Goal: Information Seeking & Learning: Learn about a topic

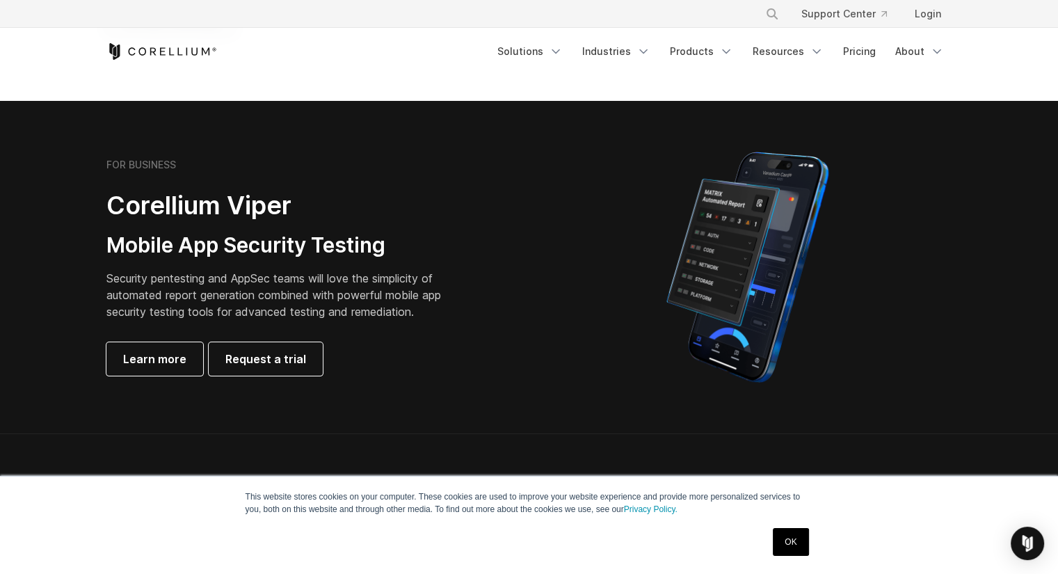
scroll to position [257, 0]
click at [225, 280] on p "Security pentesting and AppSec teams will love the simplicity of automated repo…" at bounding box center [284, 296] width 356 height 50
click at [159, 359] on span "Learn more" at bounding box center [154, 359] width 63 height 17
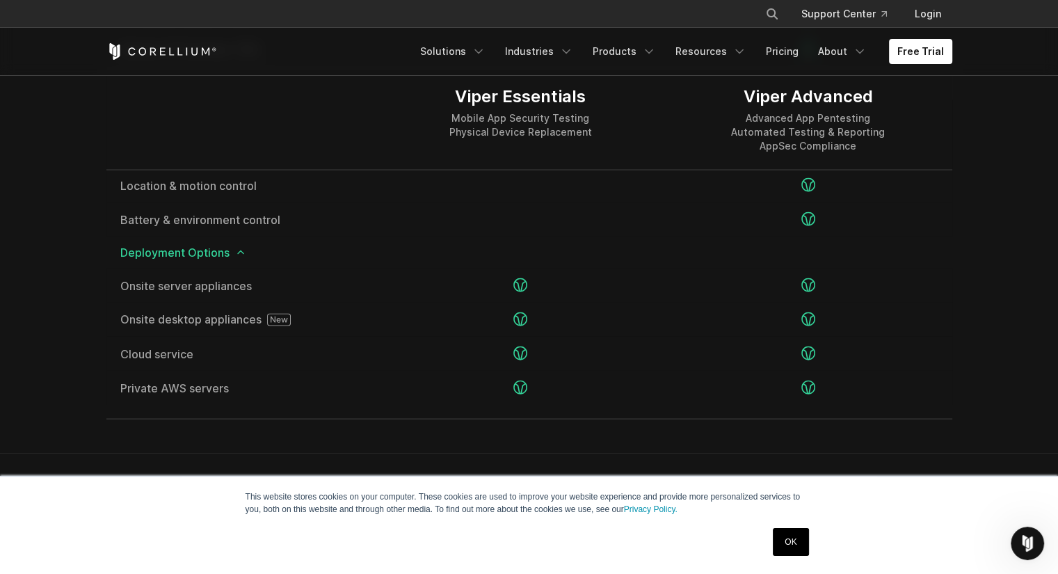
scroll to position [3035, 0]
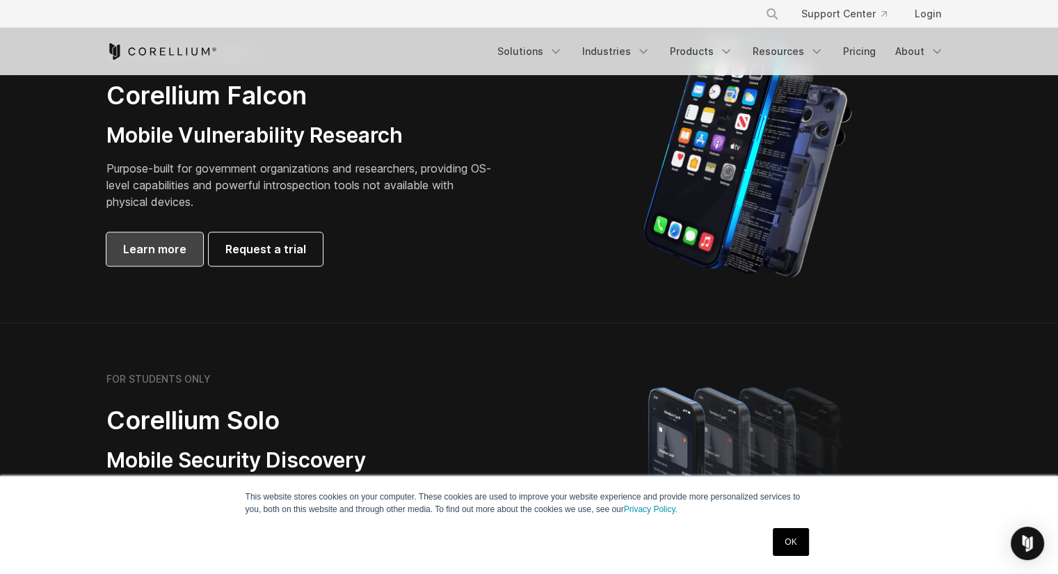
scroll to position [682, 0]
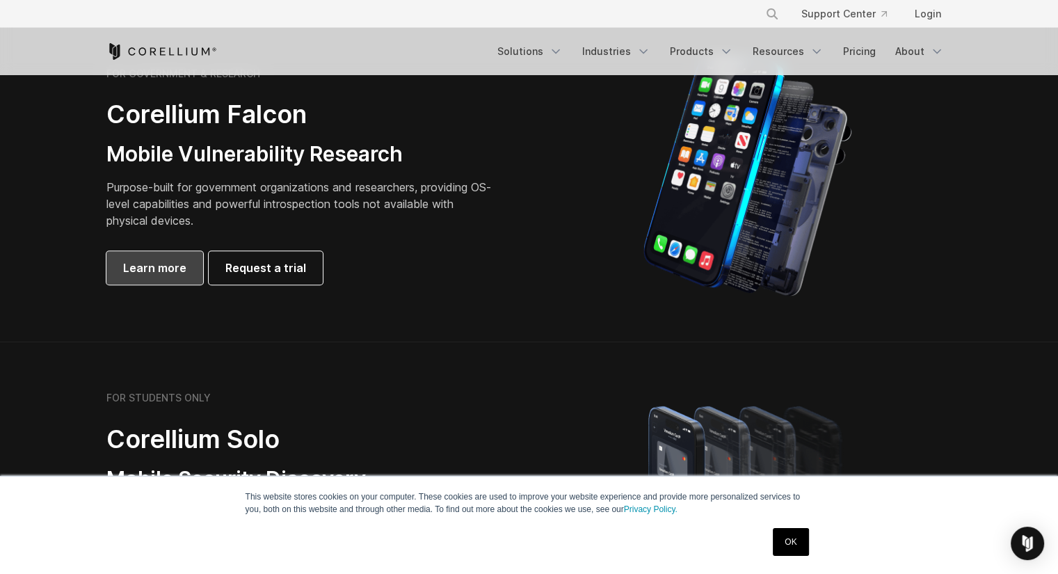
click at [173, 264] on span "Learn more" at bounding box center [154, 268] width 63 height 17
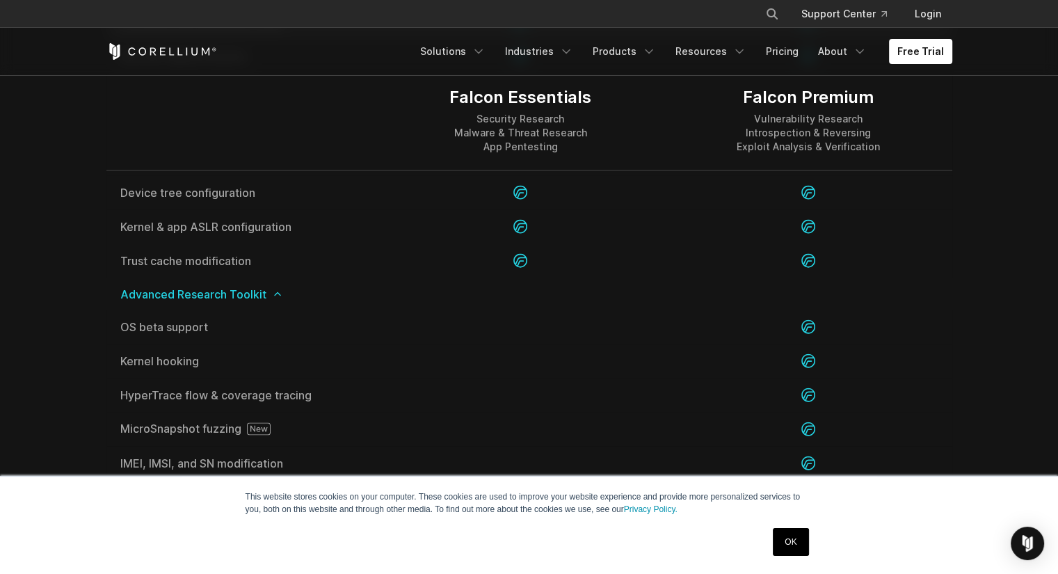
scroll to position [2675, 0]
click at [798, 542] on link "OK" at bounding box center [790, 542] width 35 height 28
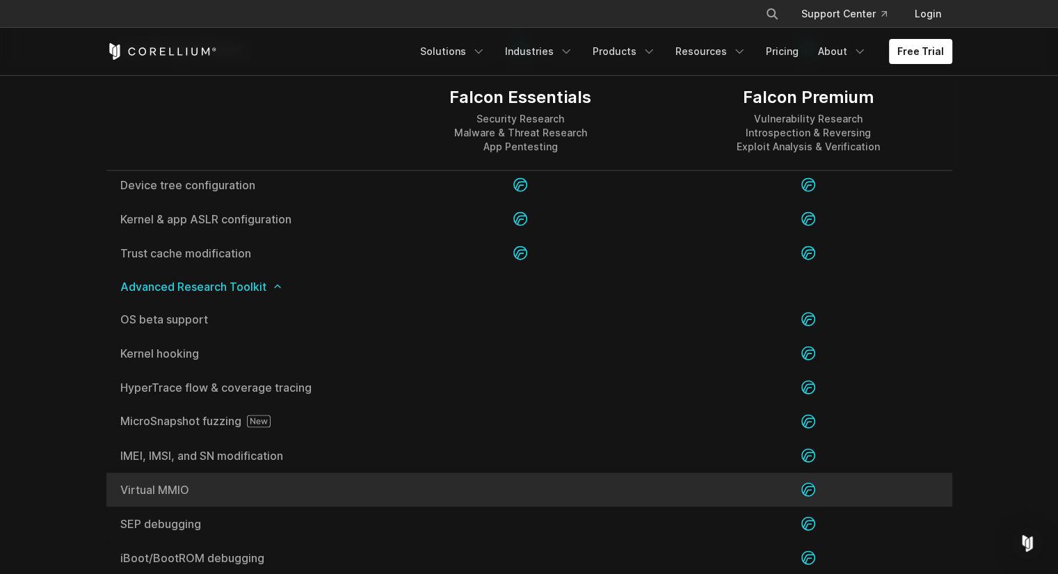
scroll to position [2678, 0]
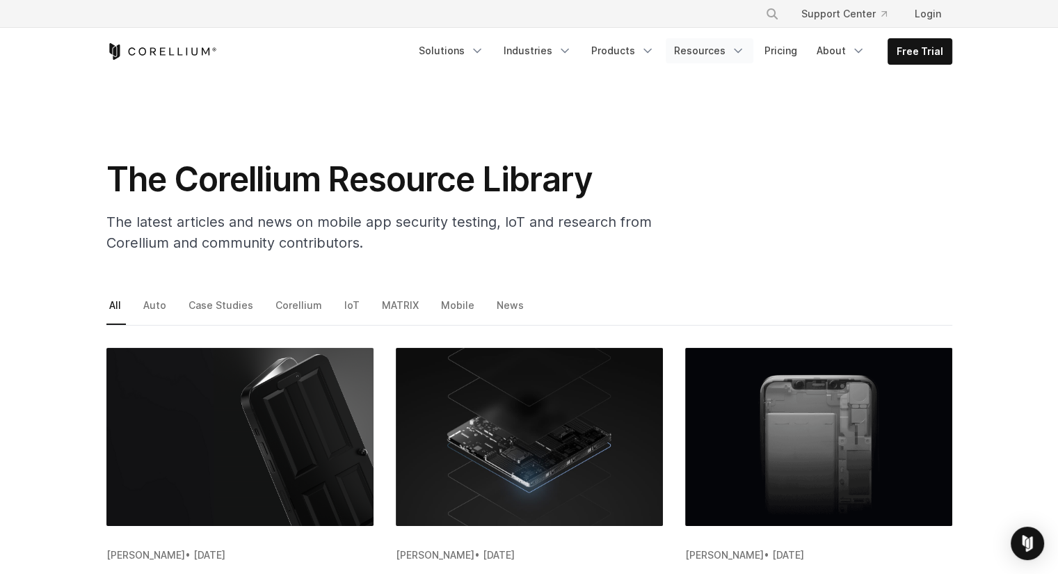
click at [703, 45] on link "Resources" at bounding box center [710, 50] width 88 height 25
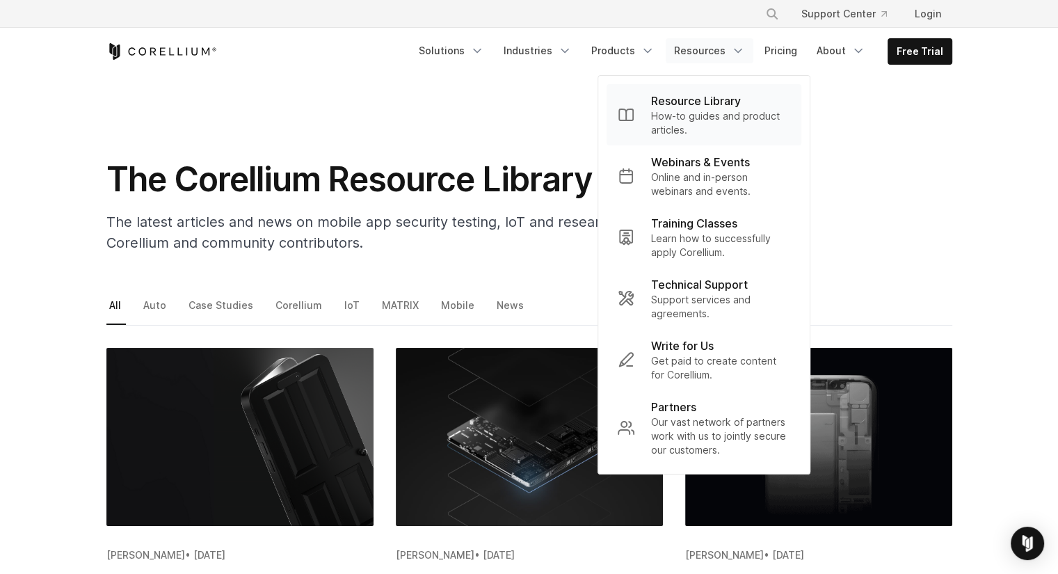
click at [699, 102] on p "Resource Library" at bounding box center [696, 101] width 90 height 17
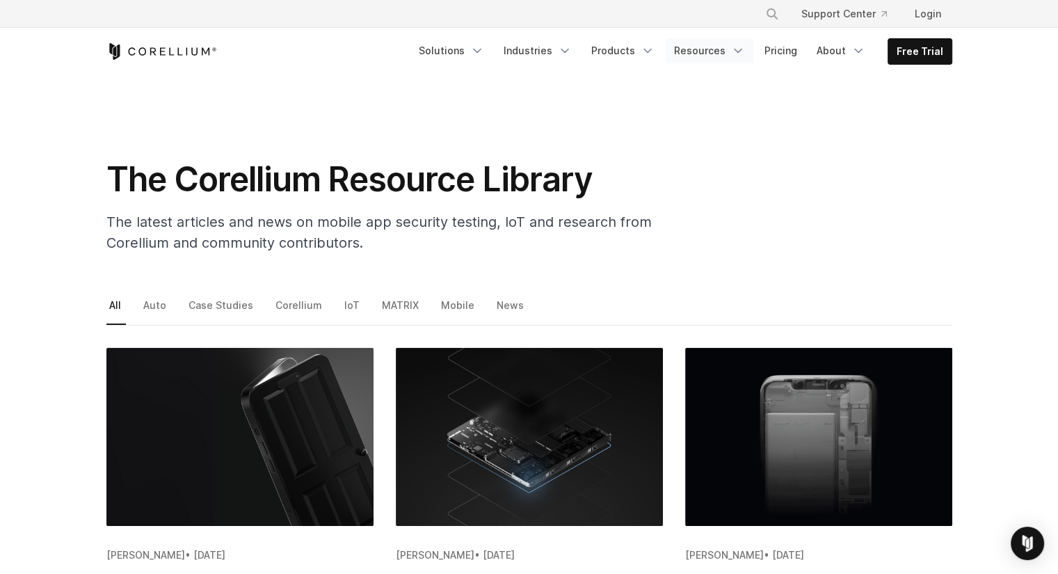
click at [710, 59] on link "Resources" at bounding box center [710, 50] width 88 height 25
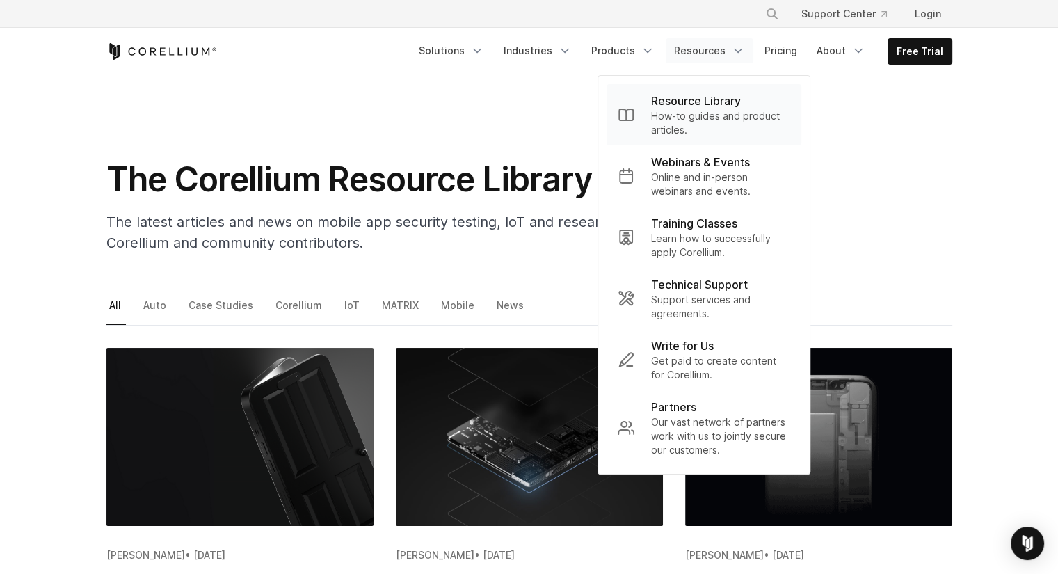
click at [731, 117] on p "How-to guides and product articles." at bounding box center [720, 123] width 139 height 28
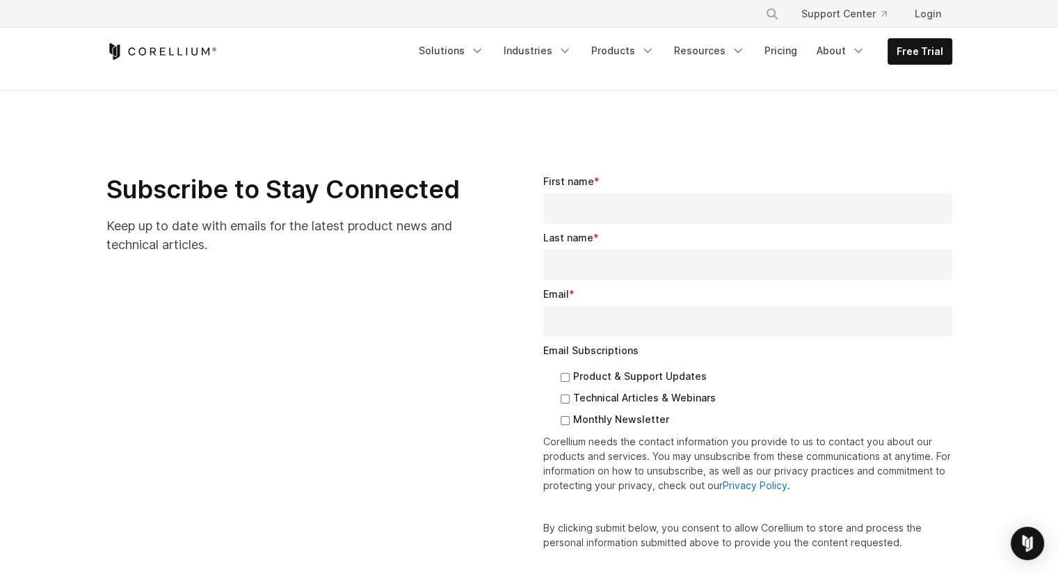
scroll to position [2061, 0]
